Goal: Task Accomplishment & Management: Complete application form

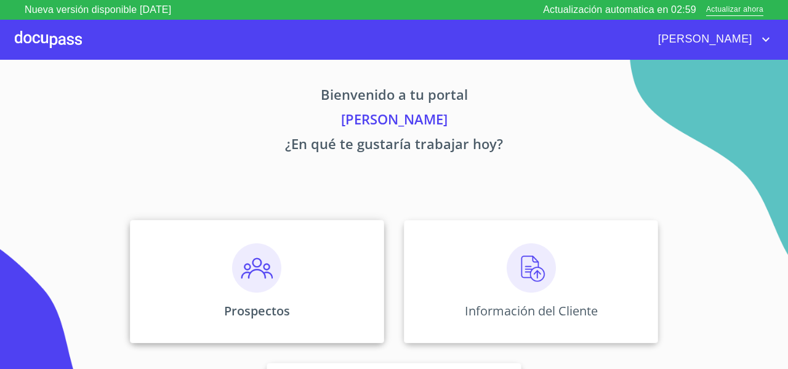
click at [241, 252] on img at bounding box center [256, 267] width 49 height 49
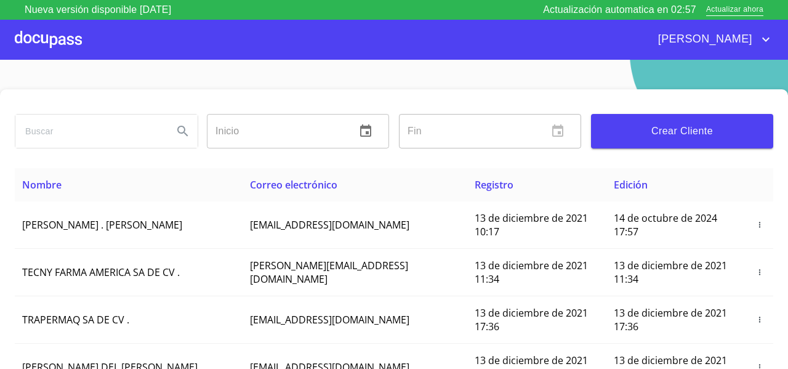
click at [669, 125] on span "Crear Cliente" at bounding box center [682, 131] width 163 height 17
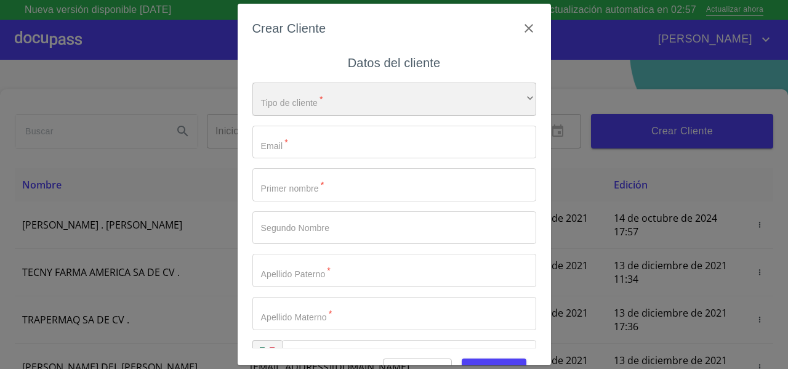
click at [348, 88] on div "​" at bounding box center [394, 99] width 284 height 33
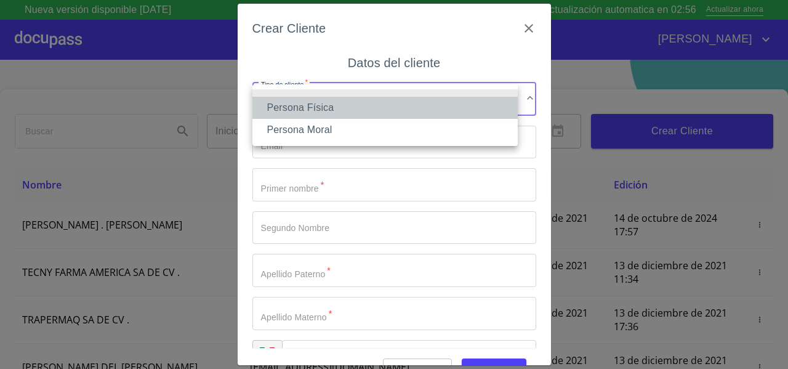
click at [327, 100] on li "Persona Física" at bounding box center [384, 108] width 265 height 22
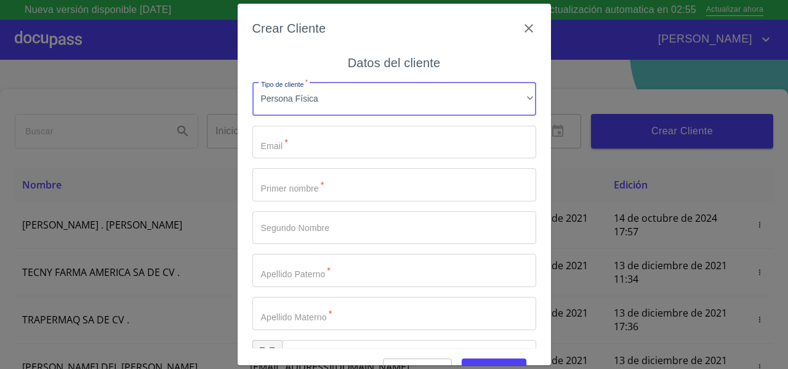
click at [296, 143] on input "Tipo de cliente   *" at bounding box center [394, 142] width 284 height 33
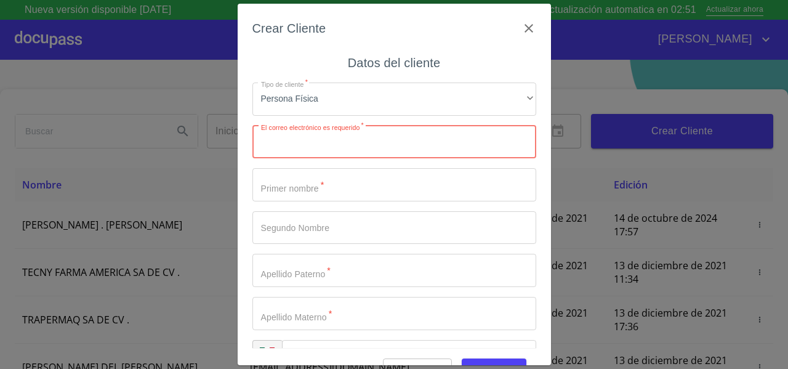
click at [332, 140] on input "Tipo de cliente   *" at bounding box center [394, 142] width 284 height 33
paste input "laurapelo7691@gmail.com"
type input "laurapelo7691@gmail.com"
click at [291, 196] on input "Tipo de cliente   *" at bounding box center [394, 184] width 284 height 33
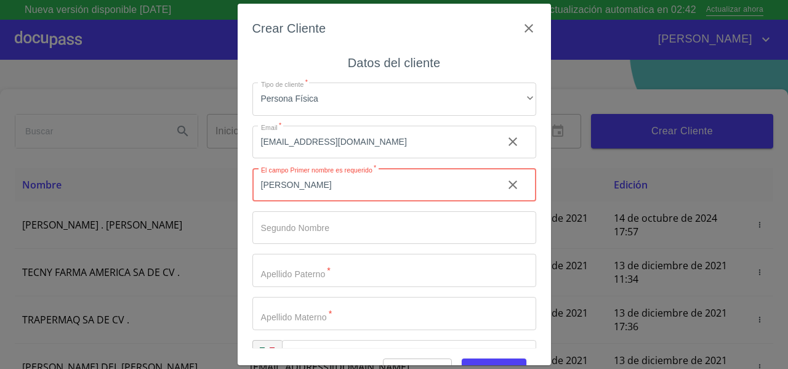
type input "[PERSON_NAME]"
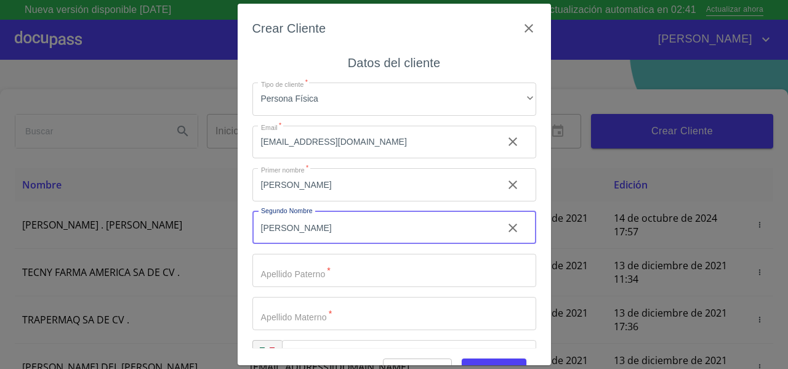
type input "[PERSON_NAME]"
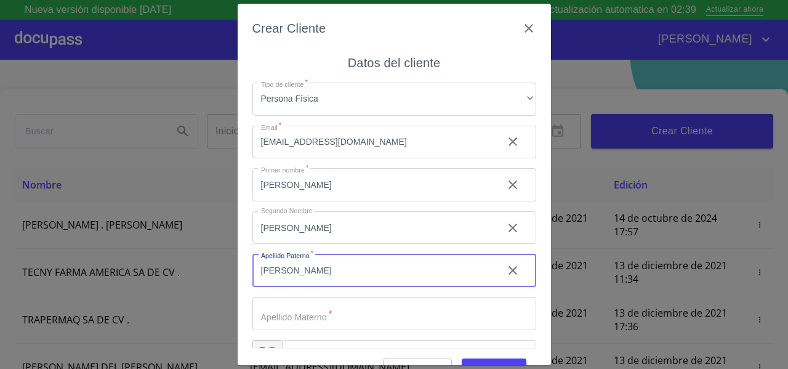
type input "[PERSON_NAME]"
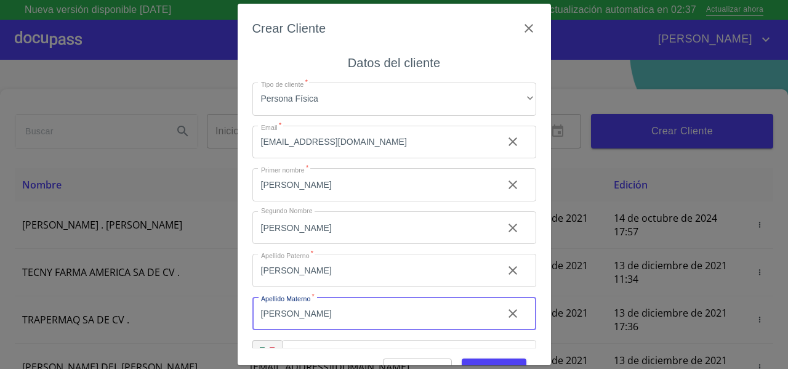
type input "[PERSON_NAME]"
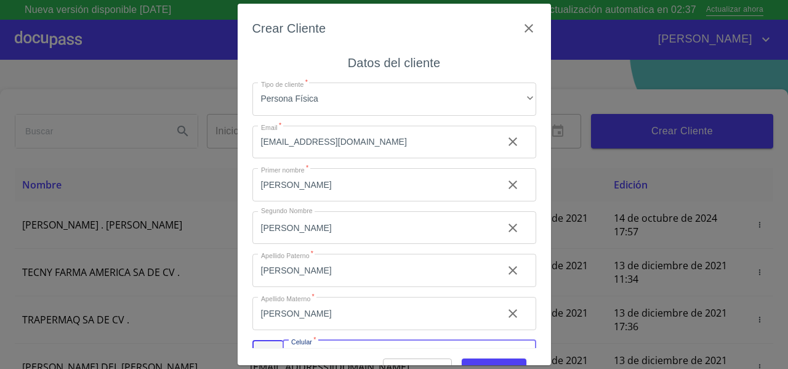
scroll to position [25, 0]
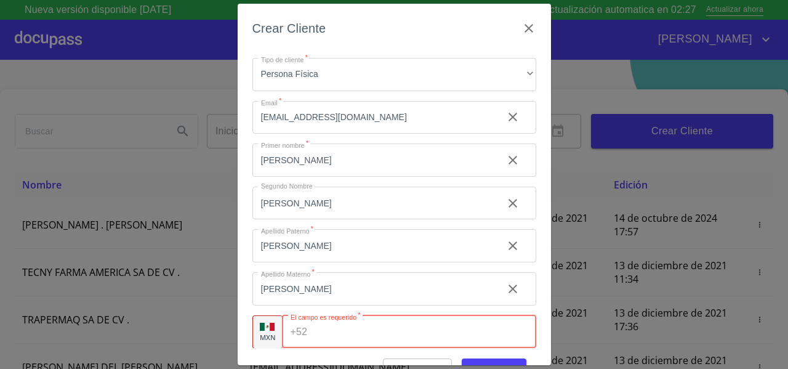
paste input "[PHONE_NUMBER]"
type input "[PHONE_NUMBER]"
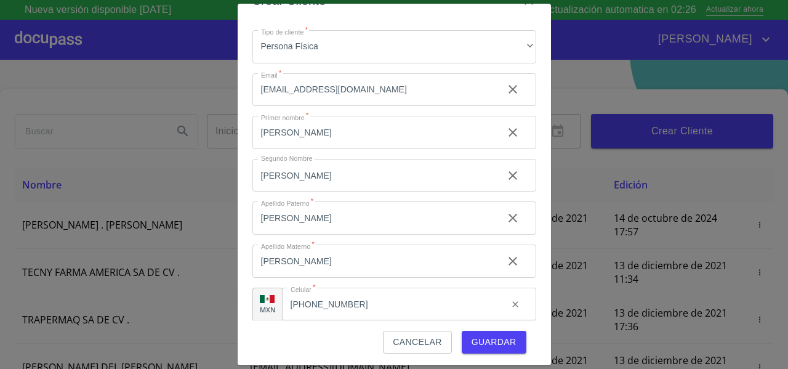
scroll to position [30, 0]
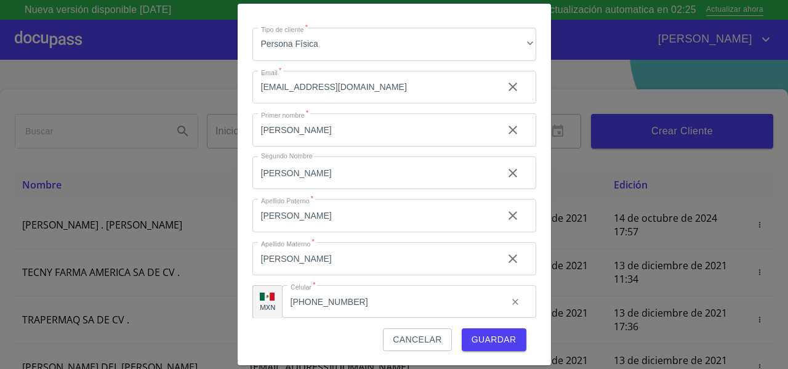
click at [520, 345] on div "Cancelar Guardar" at bounding box center [394, 334] width 284 height 33
click at [506, 343] on span "Guardar" at bounding box center [494, 339] width 45 height 15
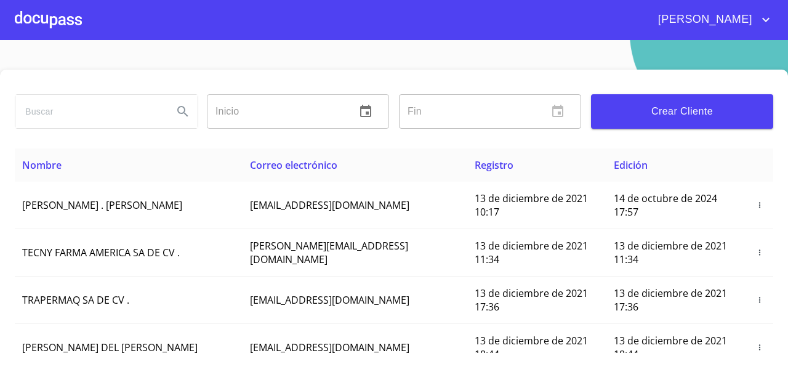
click at [58, 28] on div at bounding box center [48, 19] width 67 height 39
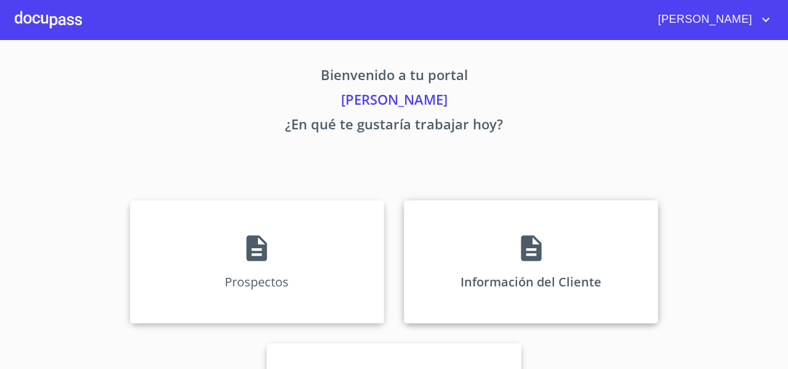
click at [447, 243] on div "Información del Cliente" at bounding box center [531, 261] width 254 height 123
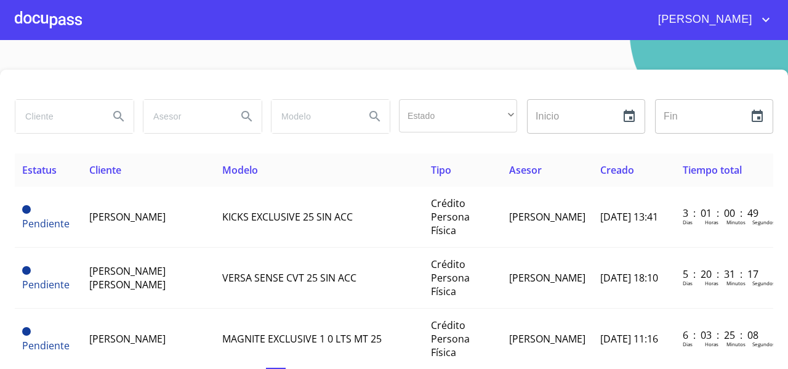
click at [55, 118] on input "search" at bounding box center [57, 116] width 84 height 33
type input "LAURA ELENA"
click at [127, 116] on button "Search" at bounding box center [119, 117] width 30 height 30
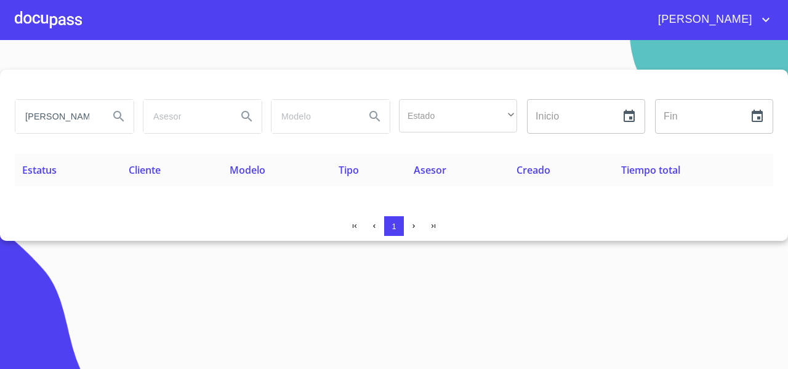
click at [86, 113] on input "LAURA ELENA" at bounding box center [57, 116] width 84 height 33
click at [38, 9] on div at bounding box center [48, 19] width 67 height 39
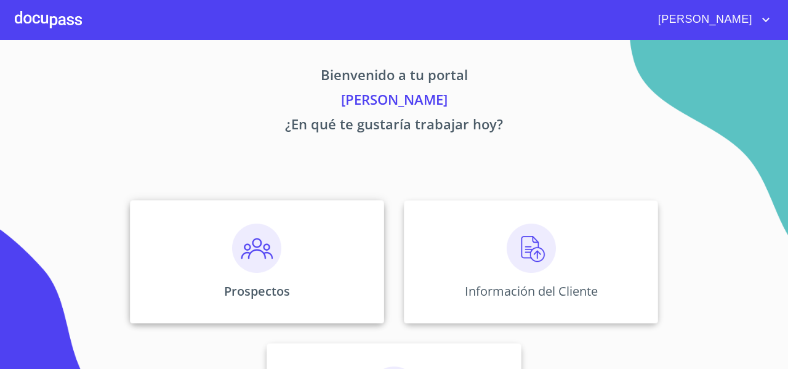
click at [164, 212] on div "Prospectos" at bounding box center [257, 261] width 254 height 123
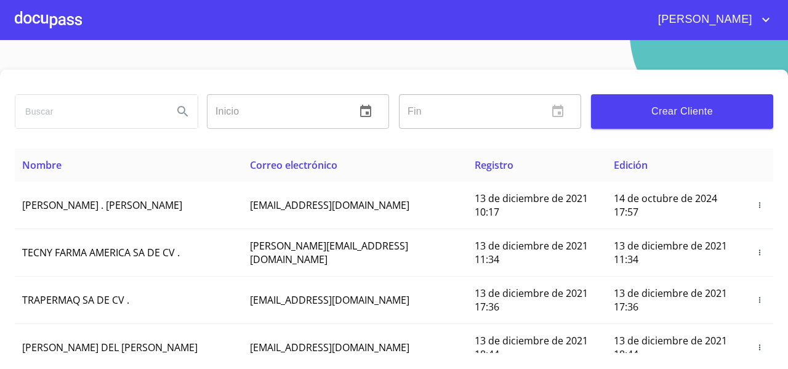
click at [52, 126] on input "search" at bounding box center [89, 111] width 148 height 33
type input "LAURA ELENA"
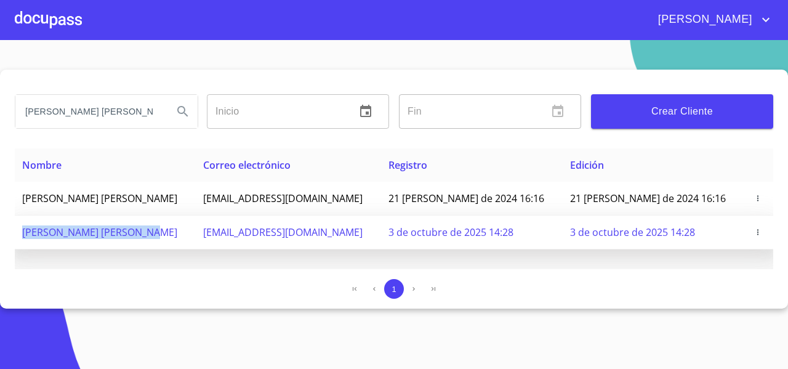
drag, startPoint x: 17, startPoint y: 231, endPoint x: 160, endPoint y: 241, distance: 143.8
click at [160, 241] on td "[PERSON_NAME] [PERSON_NAME]" at bounding box center [105, 233] width 181 height 34
copy span "[PERSON_NAME] [PERSON_NAME]"
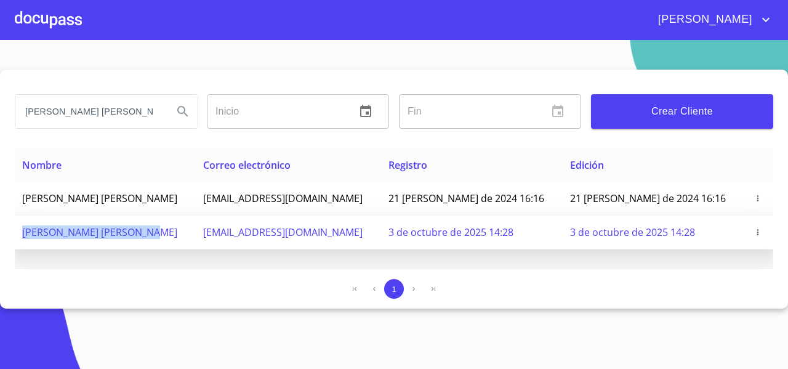
click at [91, 236] on span "[PERSON_NAME] [PERSON_NAME]" at bounding box center [99, 232] width 155 height 14
drag, startPoint x: 87, startPoint y: 233, endPoint x: 165, endPoint y: 235, distance: 77.6
click at [165, 235] on td "[PERSON_NAME] [PERSON_NAME]" at bounding box center [105, 233] width 181 height 34
copy span "PEREZ LOMELI"
click at [754, 231] on icon "button" at bounding box center [758, 232] width 9 height 9
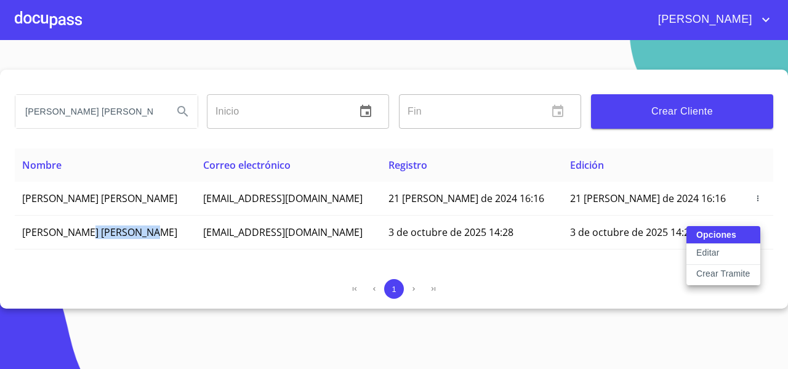
click at [729, 273] on p "Crear Tramite" at bounding box center [724, 273] width 54 height 12
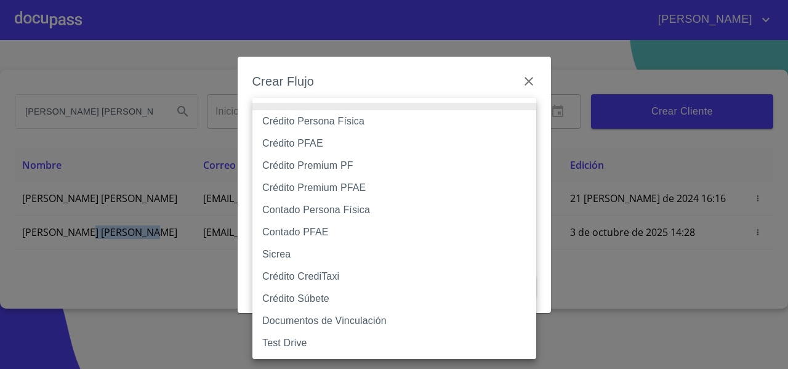
click at [320, 132] on body "FERNANDO LAURA ELENA Inicio ​ Fin ​ Crear Cliente Nombre Correo electrónico Reg…" at bounding box center [394, 184] width 788 height 369
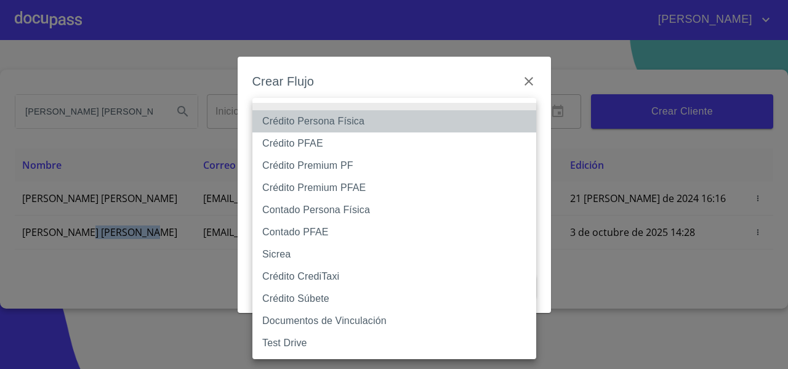
click at [317, 128] on li "Crédito Persona Física" at bounding box center [394, 121] width 284 height 22
type input "61b033e49b8c202ad5bb7912"
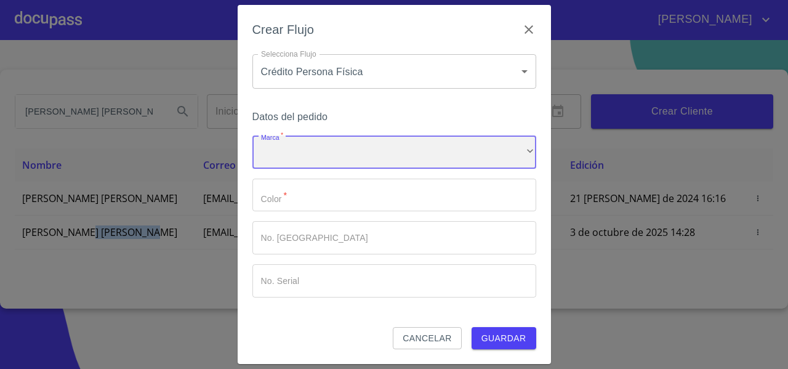
click at [287, 151] on div "​" at bounding box center [394, 151] width 284 height 33
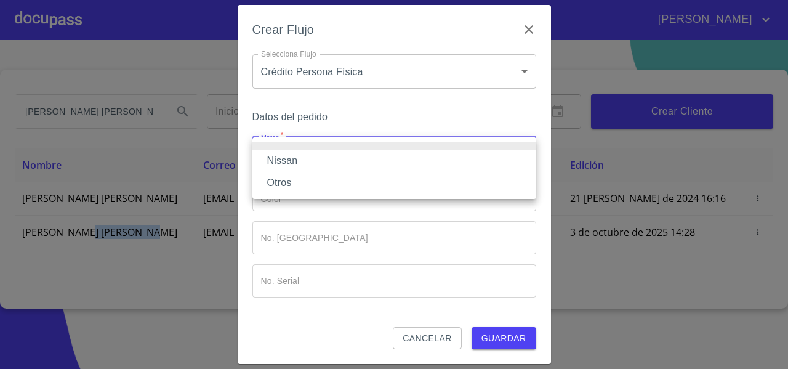
click at [286, 151] on li "Nissan" at bounding box center [394, 161] width 284 height 22
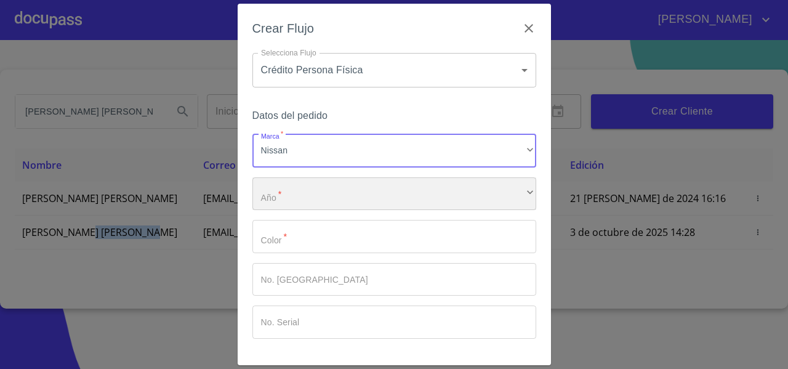
click at [282, 190] on div "​" at bounding box center [394, 193] width 284 height 33
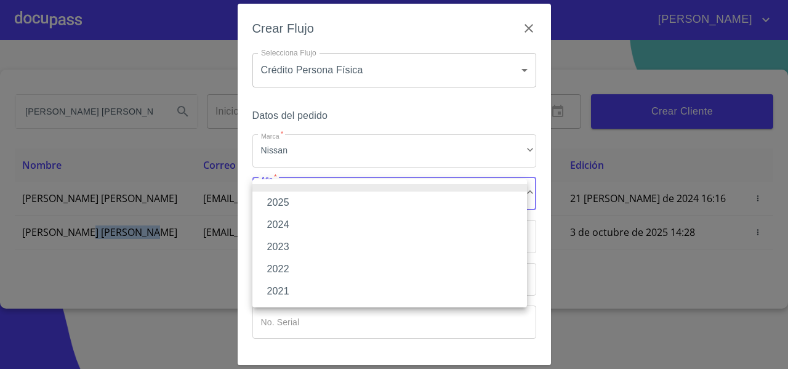
click at [280, 203] on li "2025" at bounding box center [389, 203] width 275 height 22
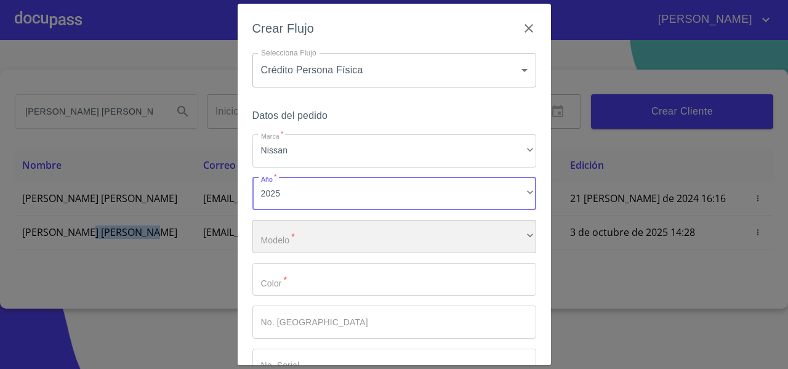
click at [277, 221] on div "​" at bounding box center [394, 236] width 284 height 33
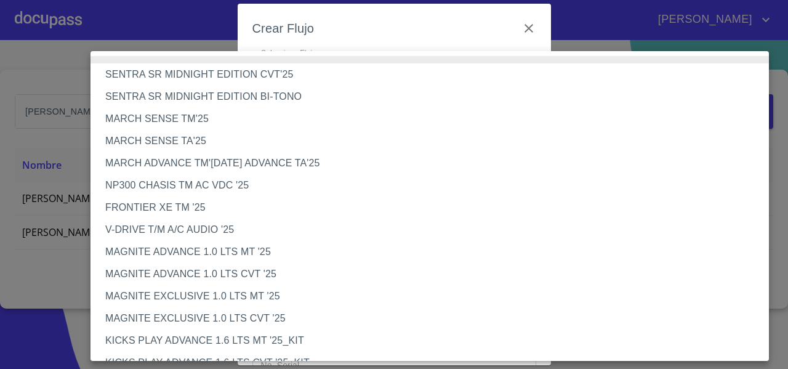
click at [184, 208] on li "FRONTIER XE TM '25" at bounding box center [435, 207] width 688 height 22
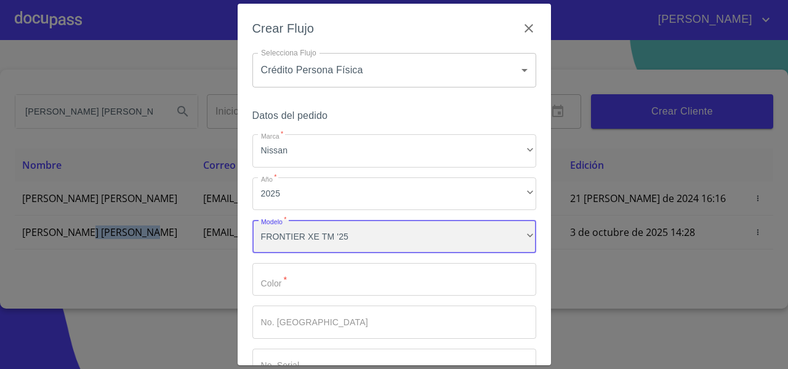
scroll to position [83, 0]
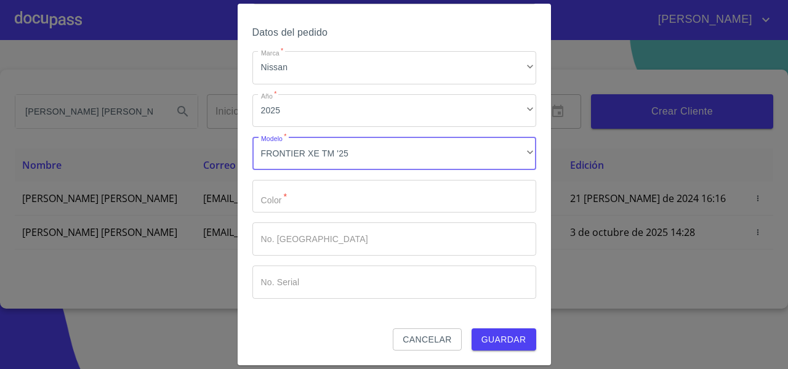
click at [276, 193] on input "Marca   *" at bounding box center [394, 196] width 284 height 33
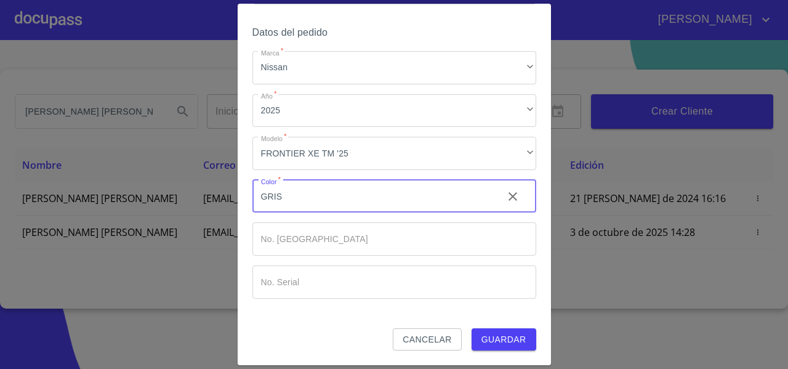
type input "GRIS"
click at [485, 332] on span "Guardar" at bounding box center [504, 339] width 45 height 15
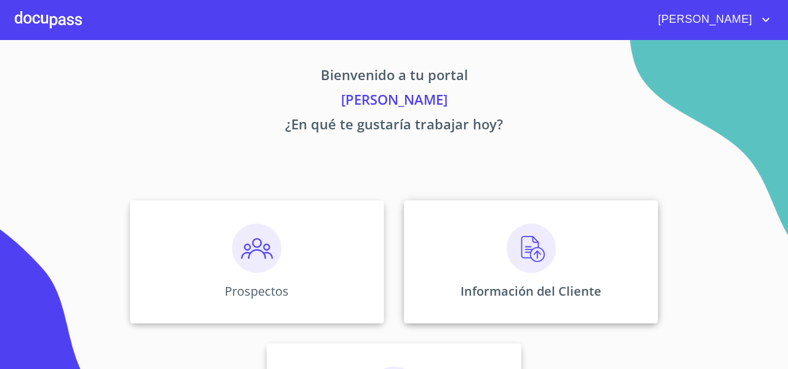
click at [480, 259] on div "Información del Cliente" at bounding box center [531, 261] width 254 height 123
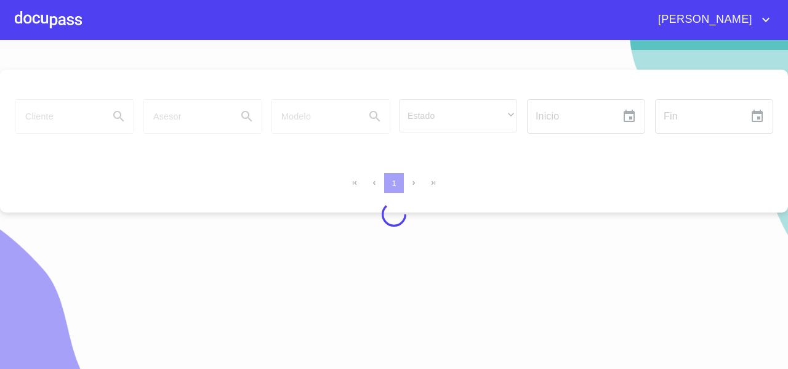
click at [56, 125] on div at bounding box center [394, 214] width 788 height 329
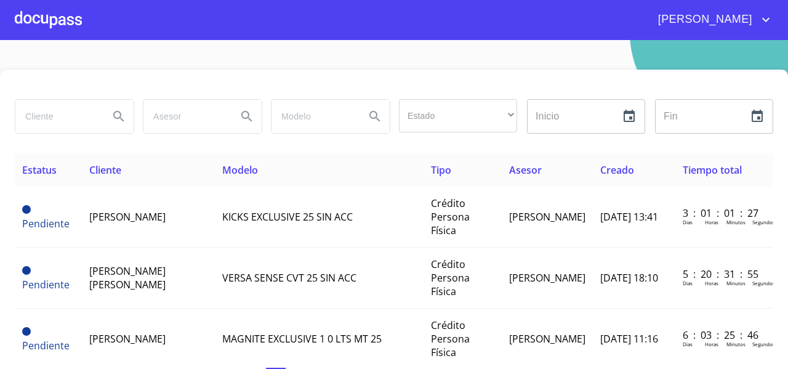
click at [42, 115] on input "search" at bounding box center [57, 116] width 84 height 33
paste input "[PERSON_NAME] [PERSON_NAME]"
type input "[PERSON_NAME] [PERSON_NAME]"
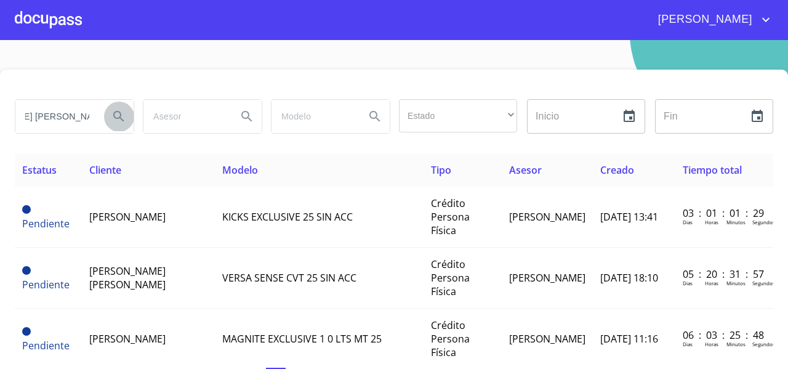
scroll to position [0, 0]
click at [111, 113] on icon "Search" at bounding box center [118, 116] width 15 height 15
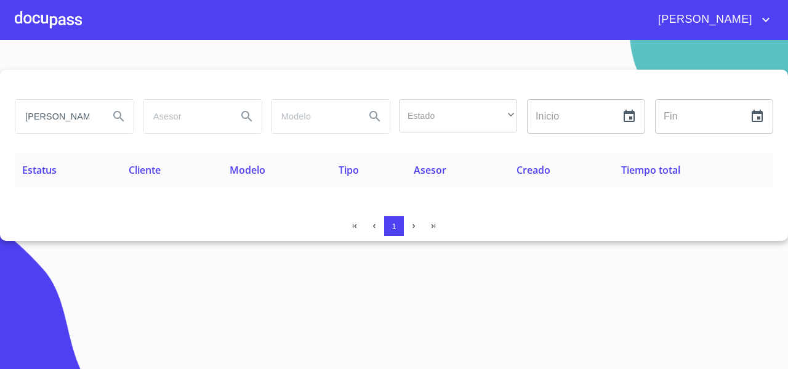
click at [121, 119] on icon "Search" at bounding box center [118, 116] width 15 height 15
click at [42, 115] on input "[PERSON_NAME] [PERSON_NAME]" at bounding box center [57, 116] width 84 height 33
click at [111, 115] on icon "Search" at bounding box center [118, 116] width 15 height 15
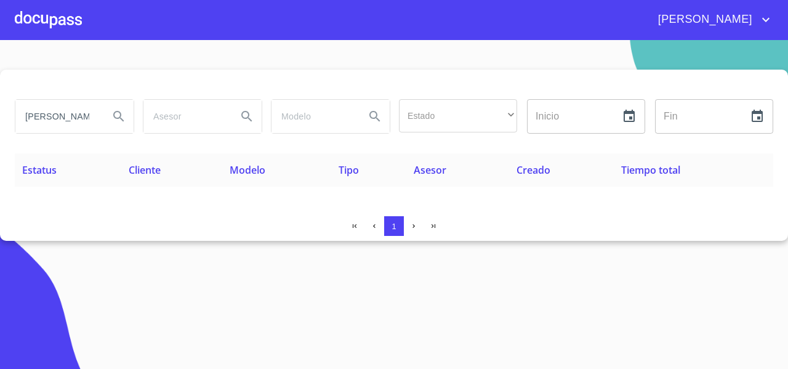
click at [97, 111] on input "[PERSON_NAME] [PERSON_NAME]" at bounding box center [57, 116] width 84 height 33
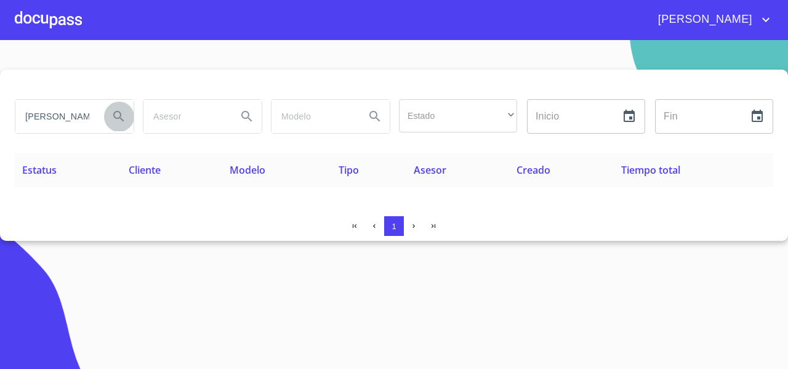
click at [110, 115] on button "Search" at bounding box center [119, 117] width 30 height 30
click at [59, 116] on input "[PERSON_NAME] [PERSON_NAME]" at bounding box center [57, 116] width 84 height 33
click at [55, 14] on div at bounding box center [48, 19] width 67 height 39
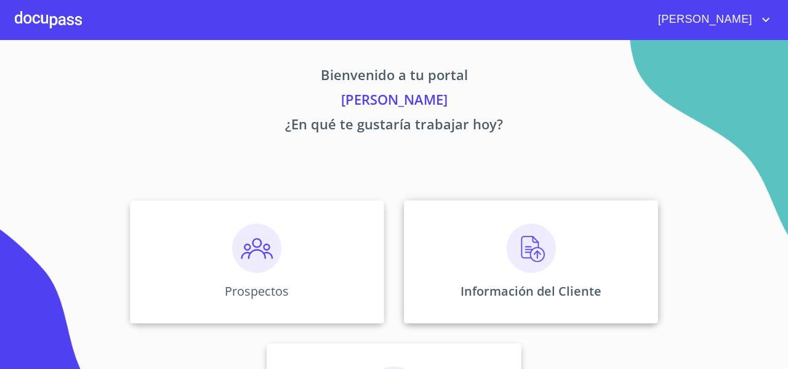
click at [465, 243] on div "Información del Cliente" at bounding box center [531, 261] width 254 height 123
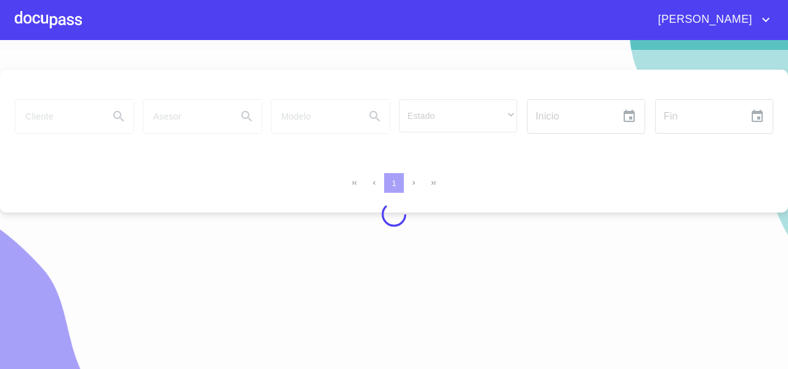
click at [41, 109] on div at bounding box center [394, 214] width 788 height 329
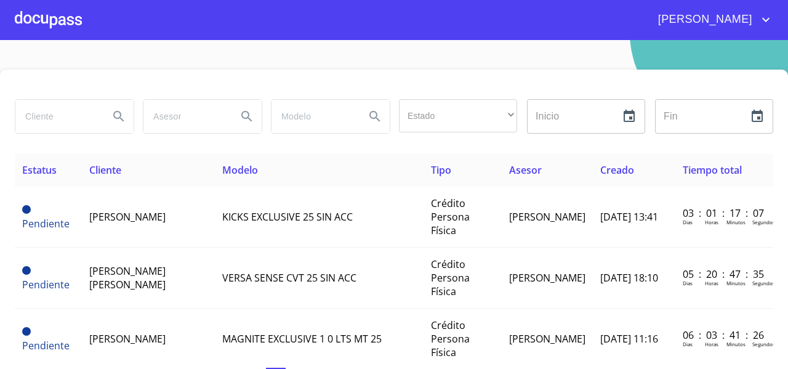
click at [39, 114] on input "search" at bounding box center [57, 116] width 84 height 33
paste input "LAURA ELENA PEREZ LOMELI"
type input "[PERSON_NAME] [PERSON_NAME]"
click at [111, 114] on icon "Search" at bounding box center [118, 116] width 15 height 15
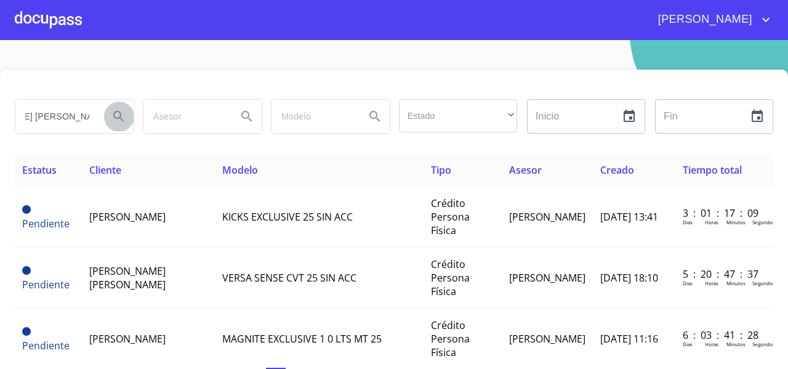
scroll to position [0, 0]
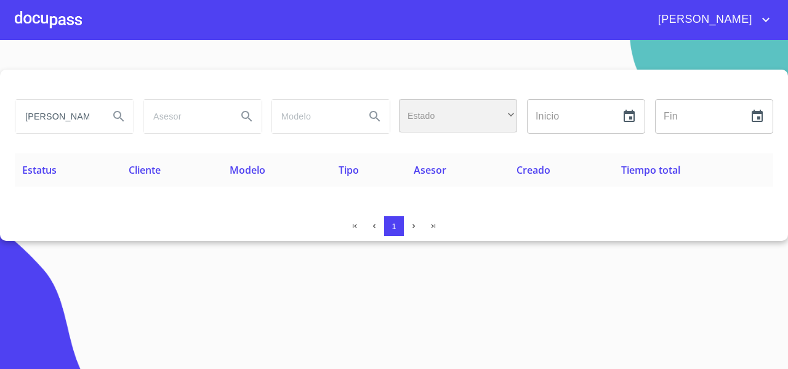
click at [459, 103] on div "​" at bounding box center [458, 115] width 118 height 33
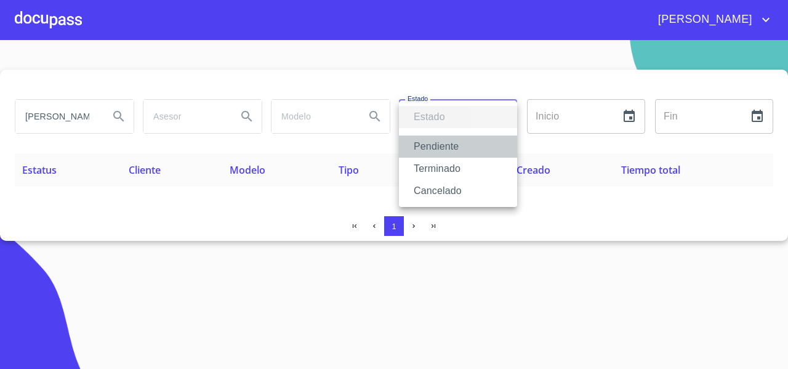
click at [446, 148] on li "Pendiente" at bounding box center [458, 146] width 118 height 22
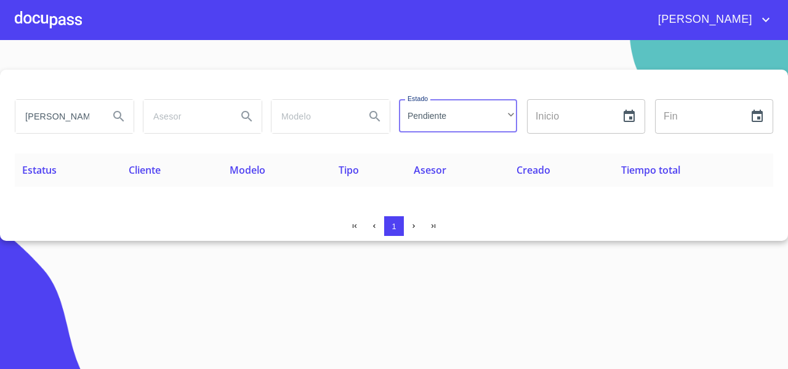
click at [51, 122] on input "[PERSON_NAME] [PERSON_NAME]" at bounding box center [57, 116] width 84 height 33
click at [81, 123] on input "[PERSON_NAME] [PERSON_NAME]" at bounding box center [57, 116] width 84 height 33
click at [112, 109] on icon "Search" at bounding box center [118, 116] width 15 height 15
click at [91, 115] on input "[PERSON_NAME] [PERSON_NAME]" at bounding box center [57, 116] width 84 height 33
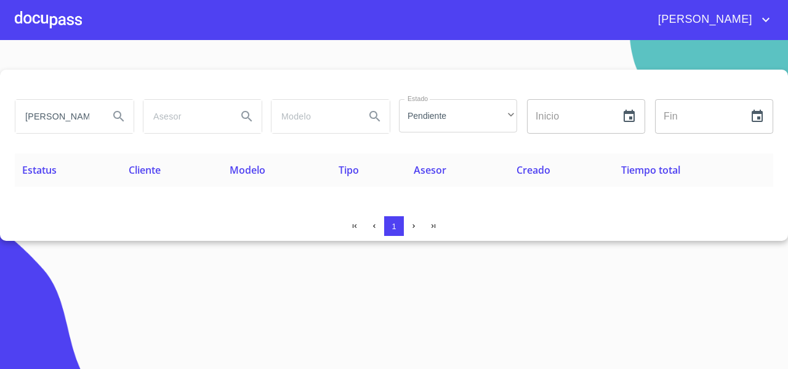
click at [91, 115] on input "[PERSON_NAME] [PERSON_NAME]" at bounding box center [57, 116] width 84 height 33
click at [125, 110] on icon "Search" at bounding box center [118, 116] width 15 height 15
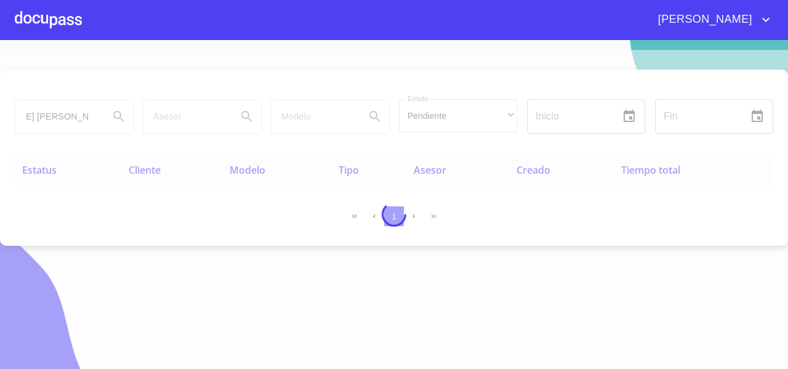
scroll to position [0, 0]
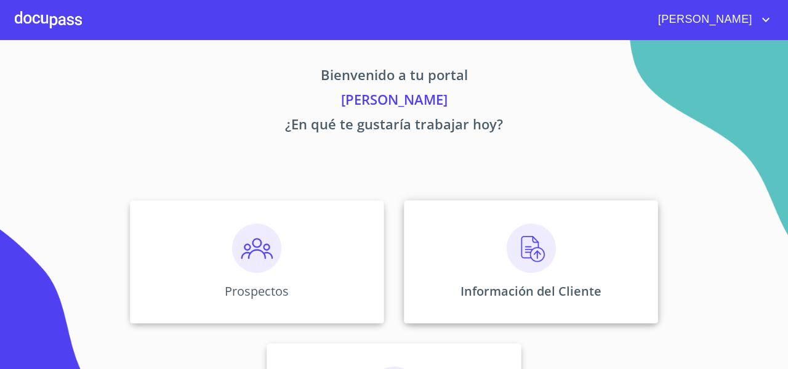
click at [463, 219] on div "Información del Cliente" at bounding box center [531, 261] width 254 height 123
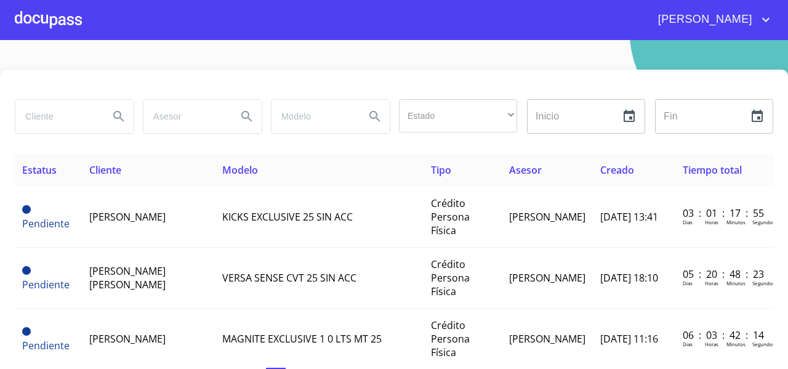
click at [71, 118] on input "search" at bounding box center [57, 116] width 84 height 33
paste input "[PERSON_NAME] [PERSON_NAME]"
click at [116, 113] on icon "Search" at bounding box center [118, 116] width 15 height 15
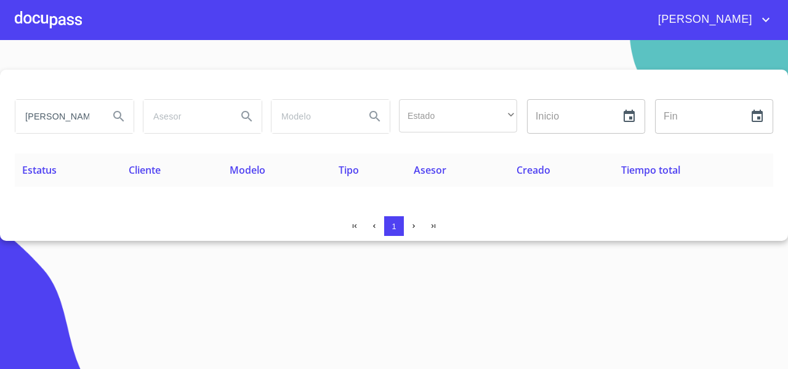
click at [93, 123] on input "[PERSON_NAME] [PERSON_NAME]" at bounding box center [57, 116] width 84 height 33
click at [91, 118] on input "[PERSON_NAME] [PERSON_NAME]" at bounding box center [57, 116] width 84 height 33
click at [91, 113] on input "[PERSON_NAME] [PERSON_NAME]" at bounding box center [57, 116] width 84 height 33
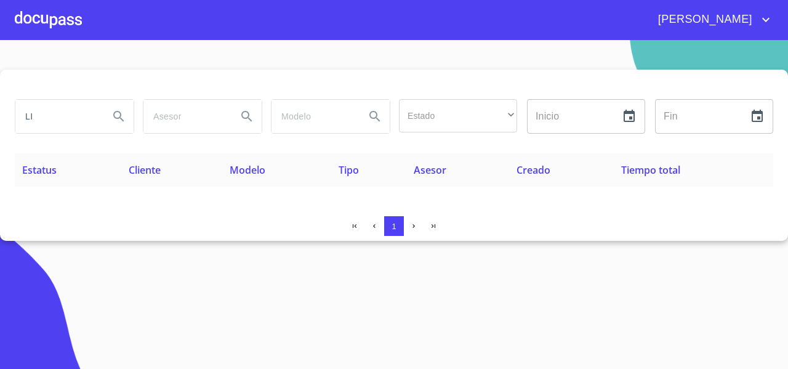
type input "I"
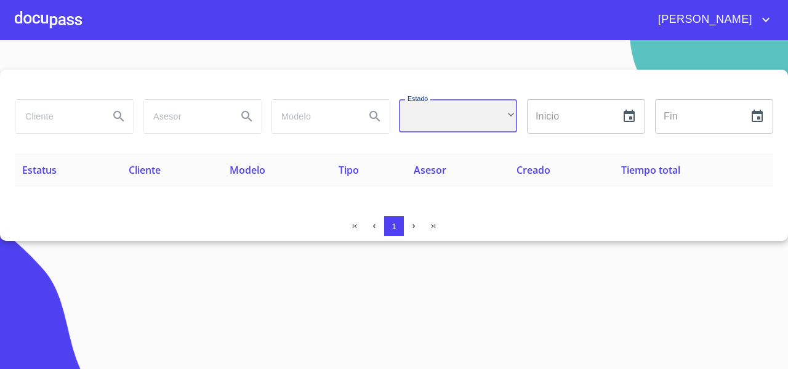
click at [447, 112] on div "​" at bounding box center [458, 115] width 118 height 33
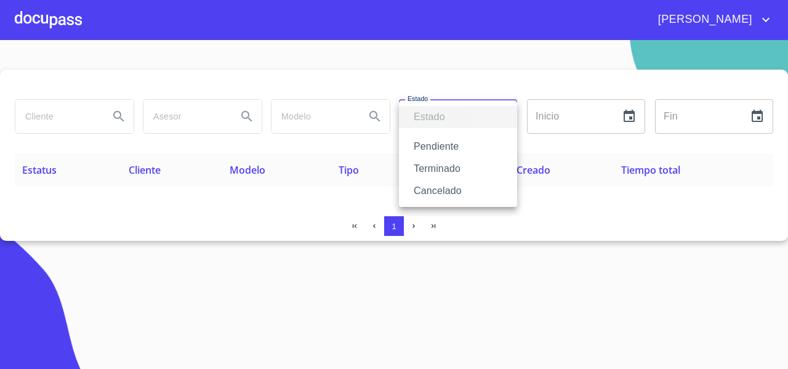
click at [438, 144] on li "Pendiente" at bounding box center [458, 146] width 118 height 22
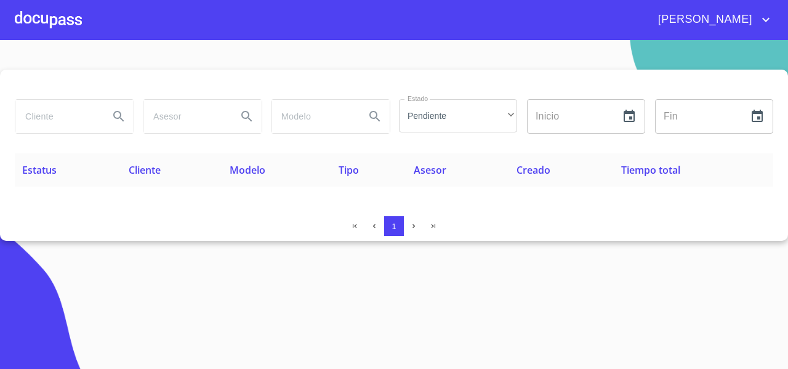
click at [115, 193] on div "Estatus Cliente Modelo Tipo Asesor Creado Tiempo total" at bounding box center [394, 179] width 759 height 53
click at [378, 224] on span "button" at bounding box center [375, 226] width 10 height 10
click at [411, 225] on icon "button" at bounding box center [414, 226] width 8 height 8
click at [390, 231] on button "1" at bounding box center [394, 226] width 20 height 20
click at [451, 118] on div "Pendiente" at bounding box center [458, 115] width 118 height 33
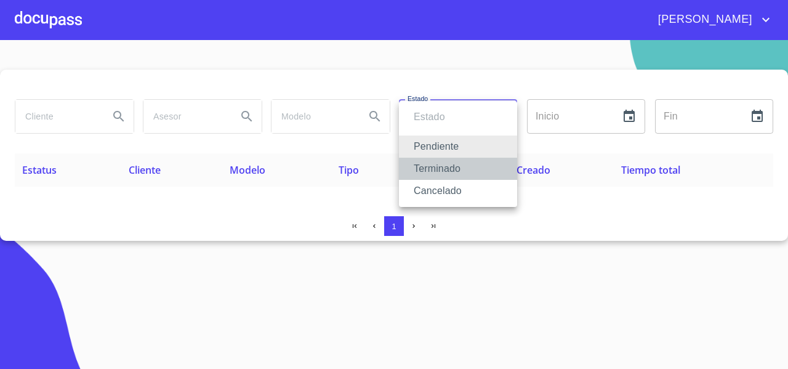
click at [429, 174] on li "Terminado" at bounding box center [458, 169] width 118 height 22
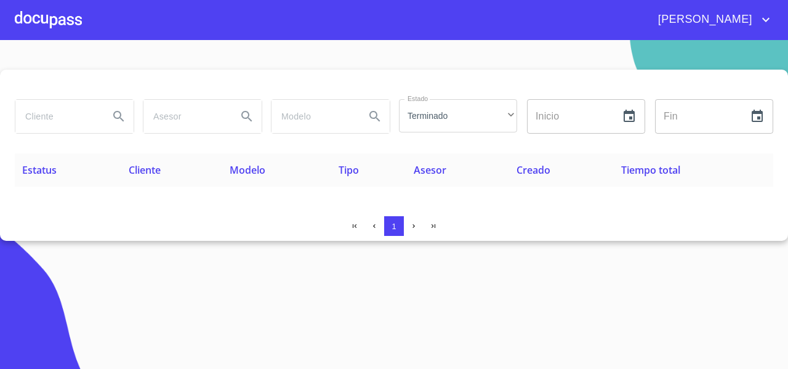
click at [39, 169] on span "Estatus" at bounding box center [39, 170] width 34 height 14
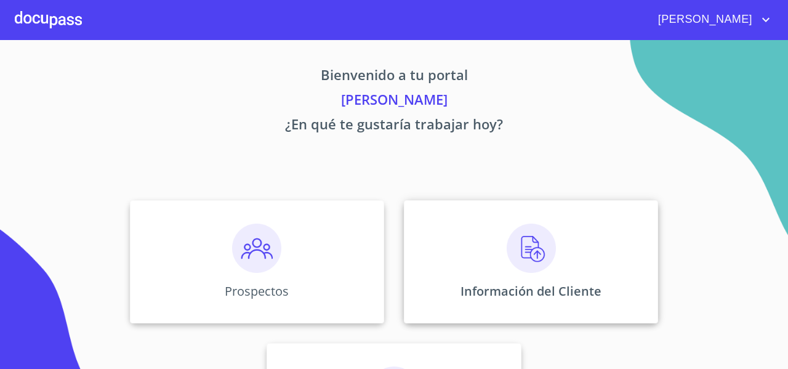
click at [463, 216] on div "Información del Cliente" at bounding box center [531, 261] width 254 height 123
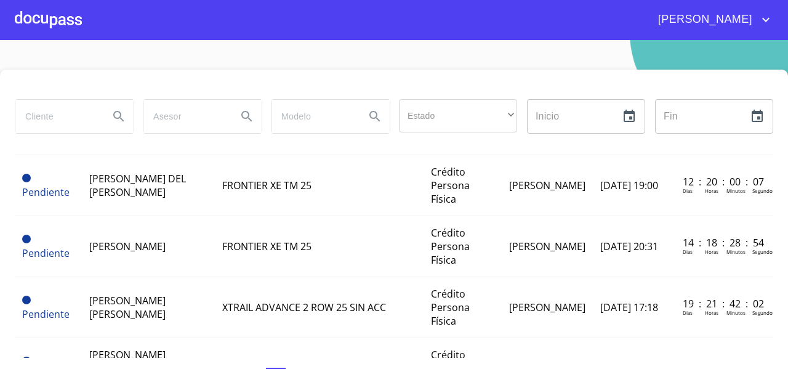
scroll to position [277, 0]
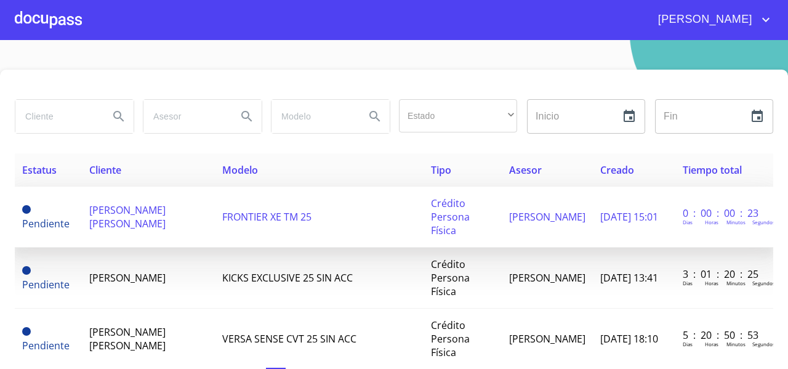
click at [150, 213] on span "[PERSON_NAME] [PERSON_NAME]" at bounding box center [127, 216] width 76 height 27
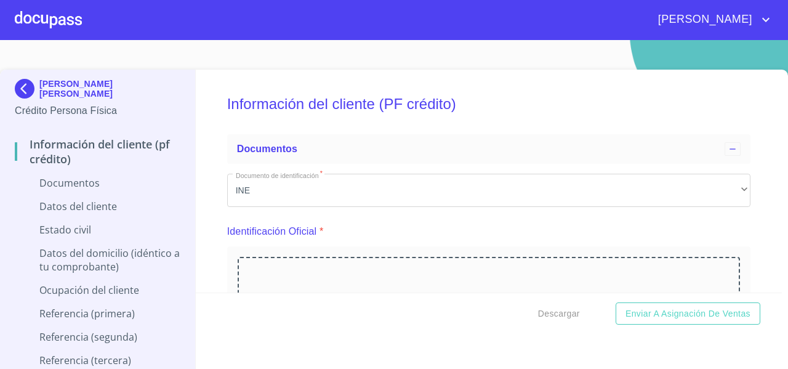
click at [150, 213] on p "Datos del cliente" at bounding box center [98, 207] width 166 height 14
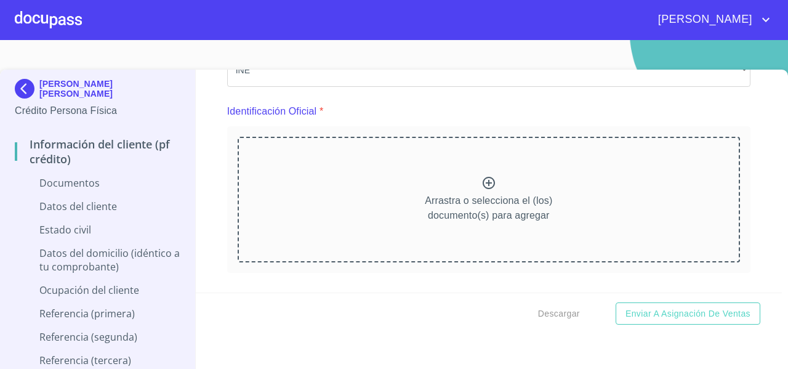
scroll to position [121, 0]
click at [352, 208] on div "Arrastra o selecciona el (los) documento(s) para agregar" at bounding box center [489, 199] width 503 height 126
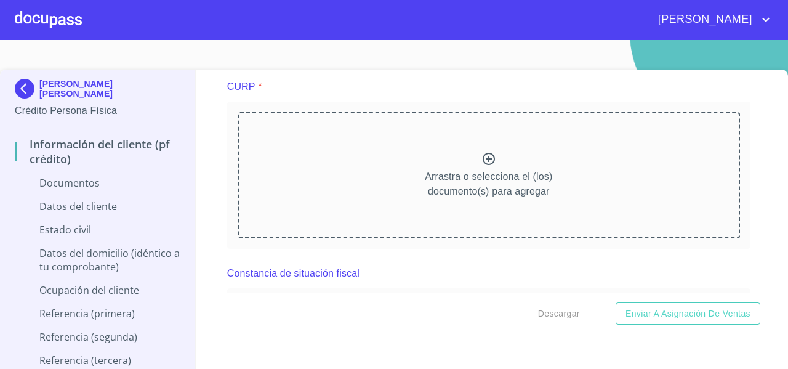
scroll to position [1435, 0]
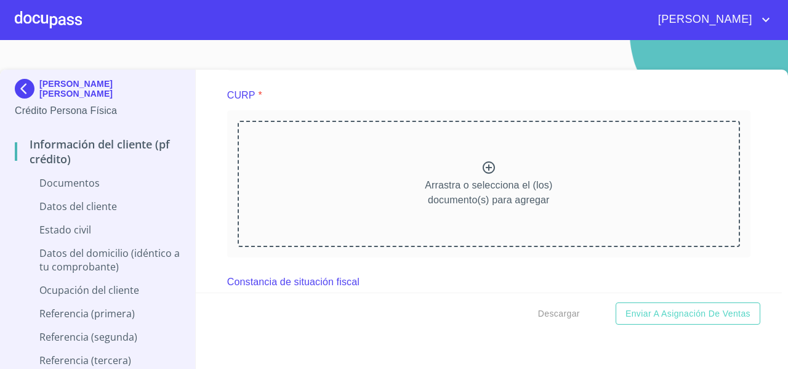
click at [312, 203] on div "Arrastra o selecciona el (los) documento(s) para agregar" at bounding box center [489, 184] width 503 height 126
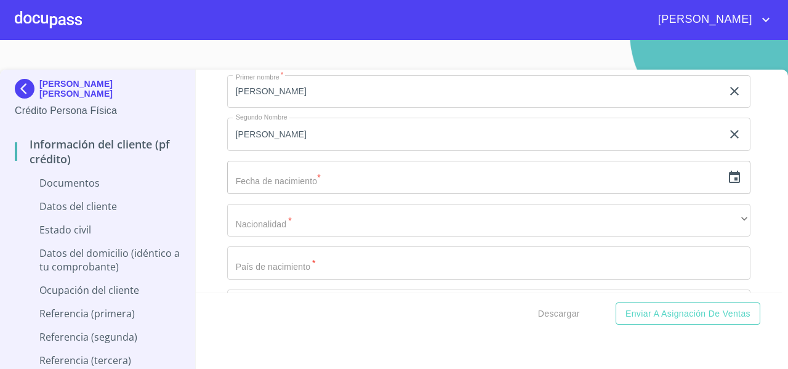
scroll to position [2277, 0]
click at [590, 33] on div "[PERSON_NAME]" at bounding box center [394, 19] width 788 height 39
click at [738, 117] on div "Información del cliente (PF crédito) Documentos Documento de identificación   *…" at bounding box center [489, 181] width 587 height 223
